Goal: Find contact information: Find contact information

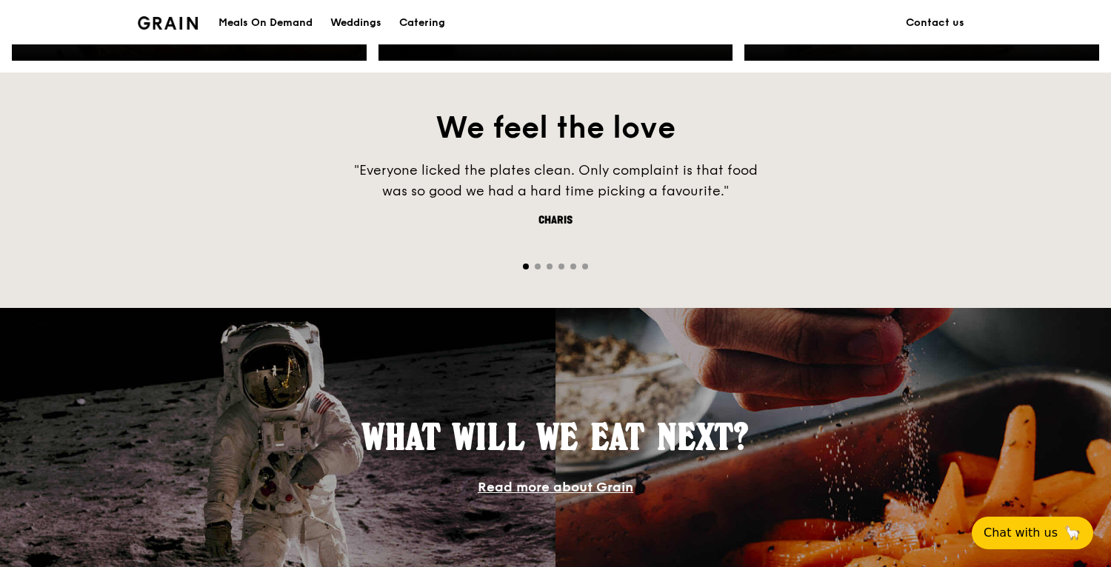
scroll to position [1325, 0]
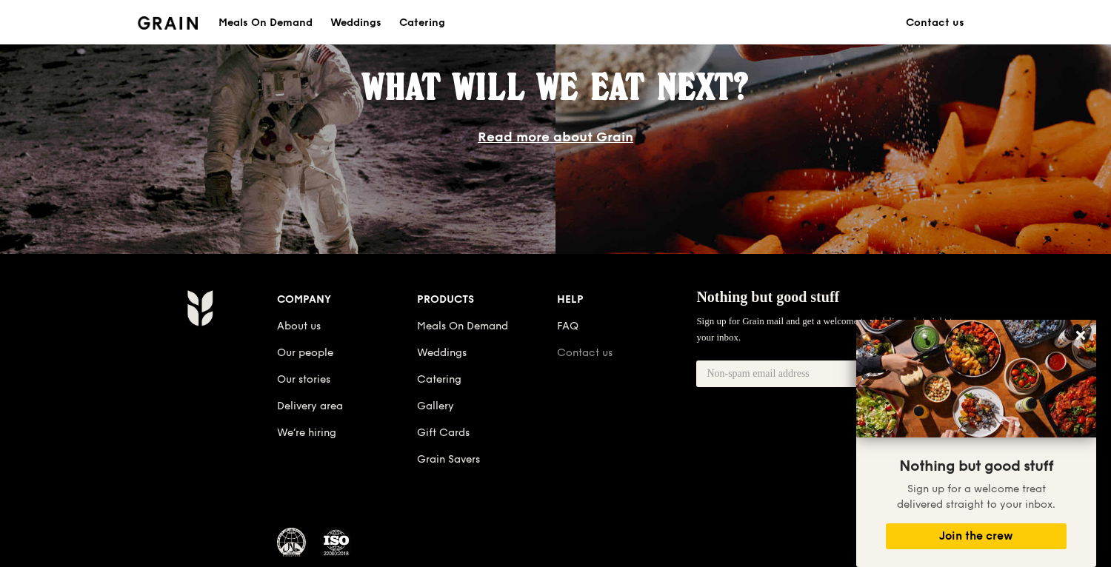
click at [583, 350] on link "Contact us" at bounding box center [585, 353] width 56 height 13
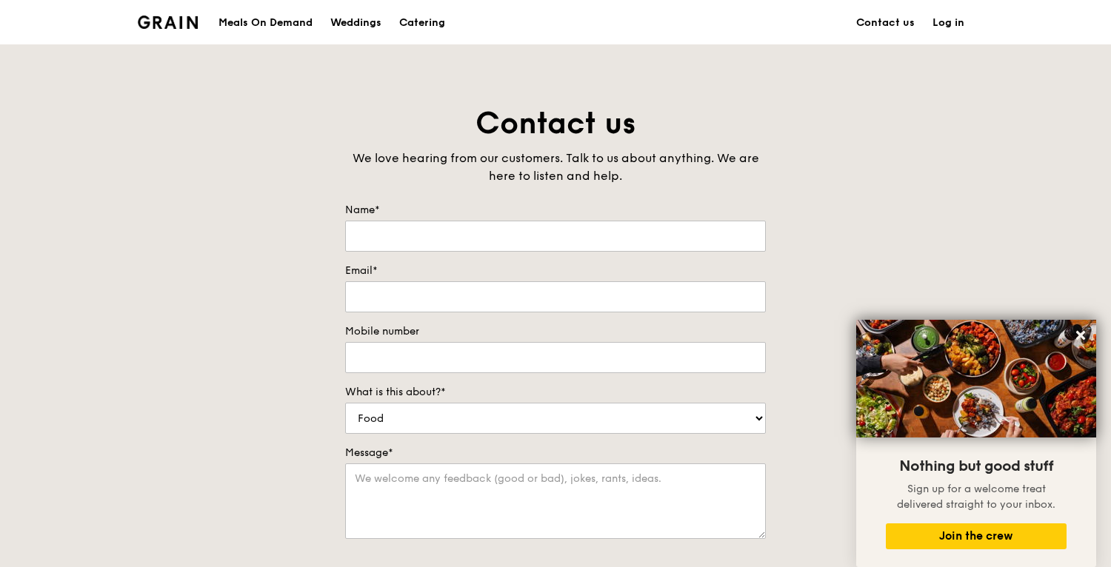
click at [223, 141] on div "Contact us We love hearing from our customers. Talk to us about anything. We ar…" at bounding box center [555, 413] width 1111 height 619
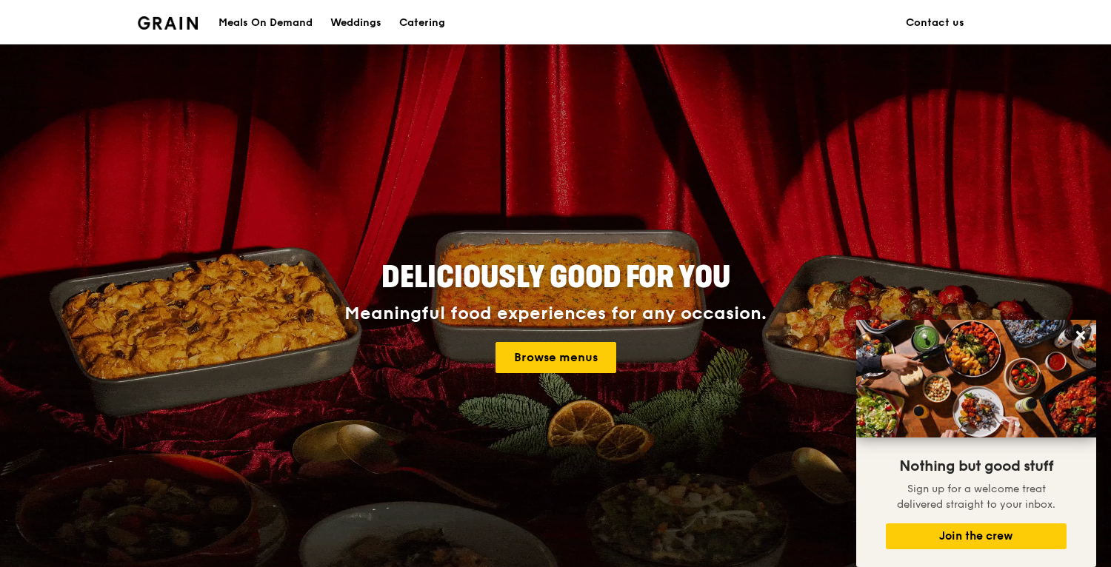
scroll to position [1325, 0]
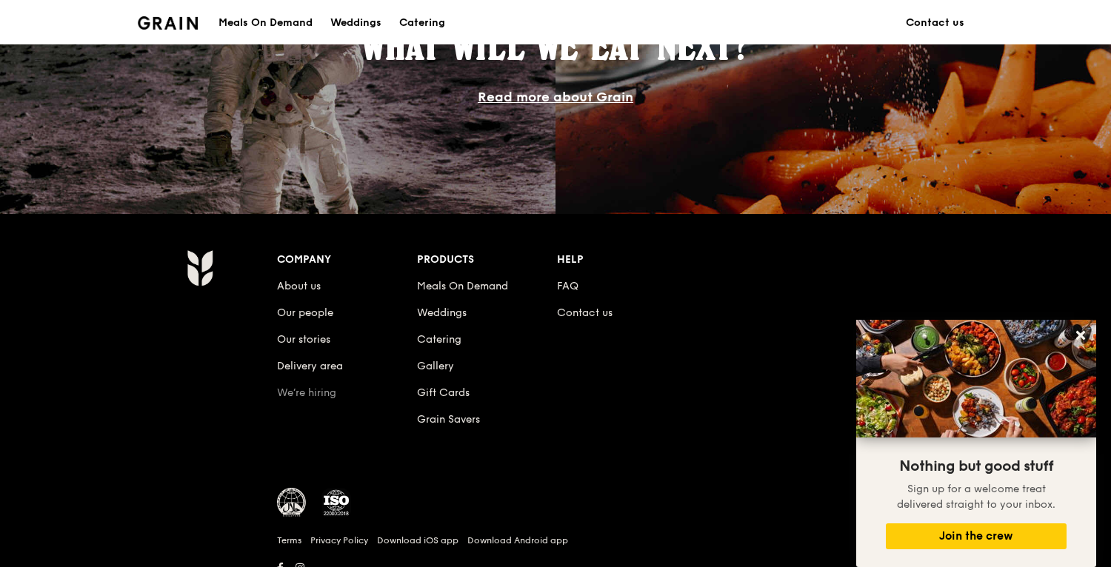
click at [323, 395] on link "We’re hiring" at bounding box center [306, 392] width 59 height 13
